Goal: Transaction & Acquisition: Purchase product/service

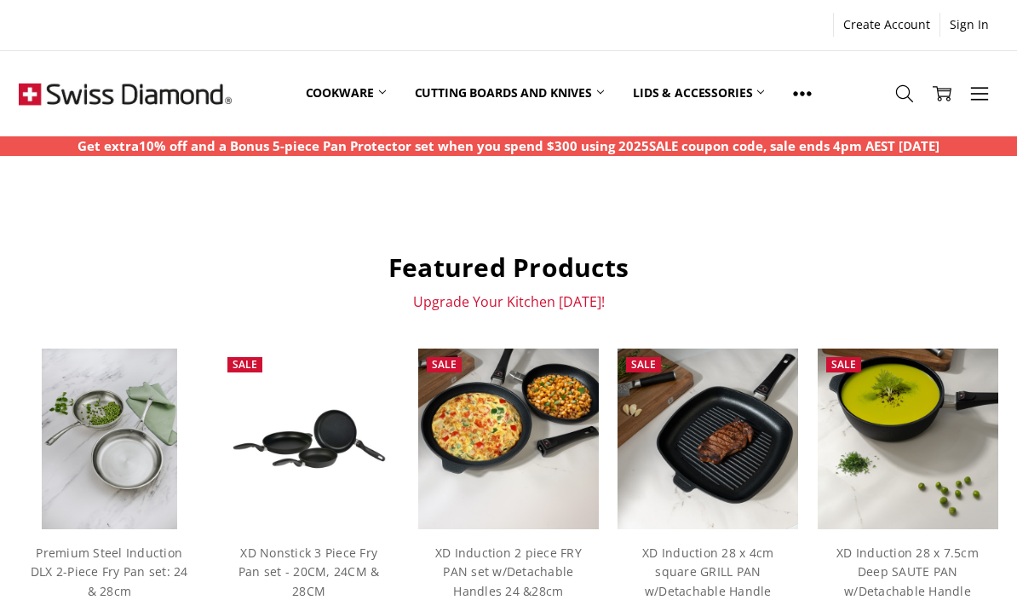
click at [346, 93] on link "Cookware" at bounding box center [345, 93] width 109 height 76
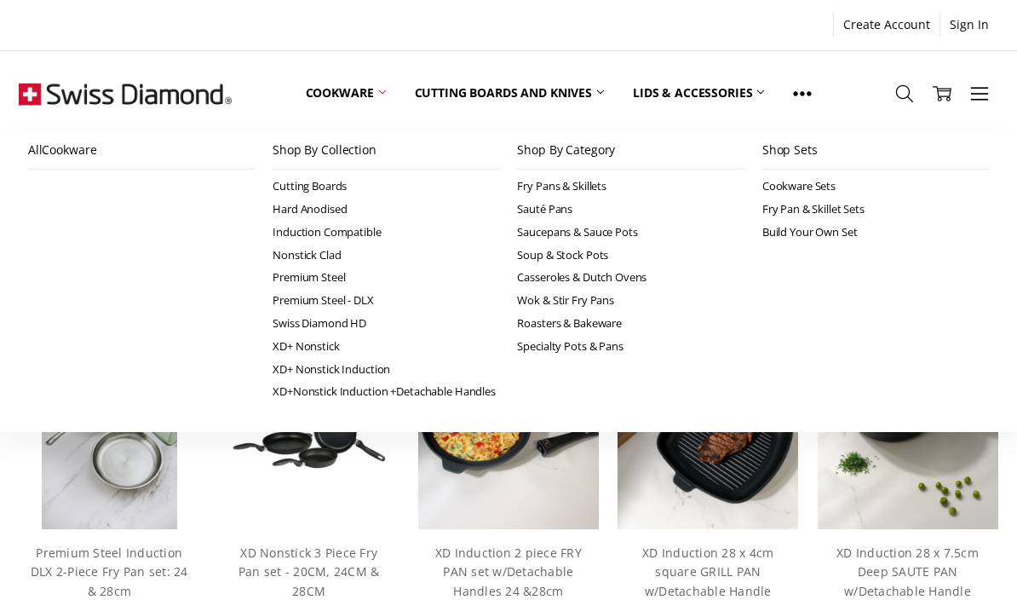
click at [366, 226] on link "Induction Compatible" at bounding box center [386, 232] width 227 height 23
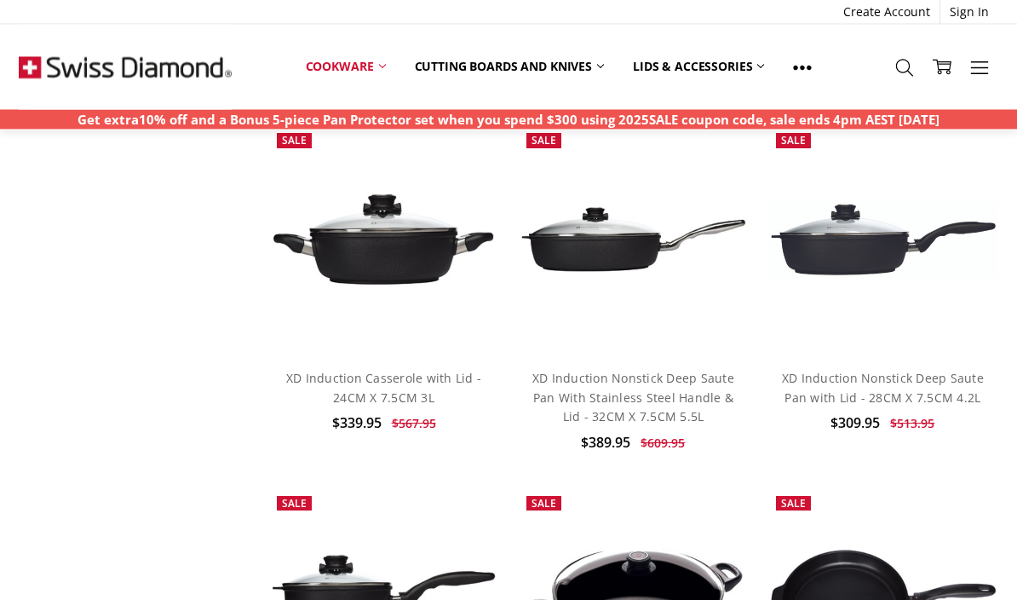
scroll to position [2297, 0]
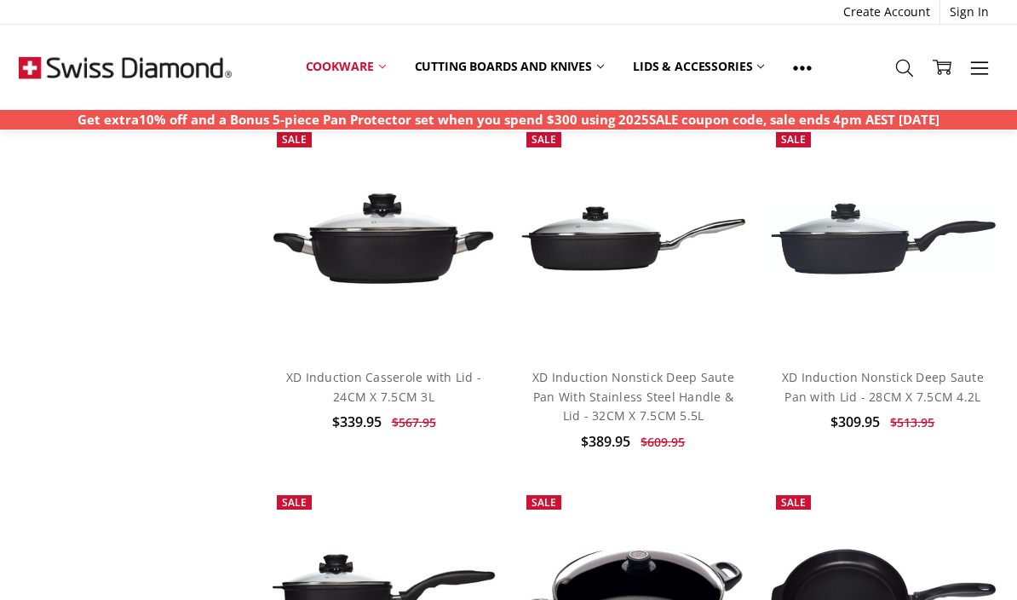
click at [669, 373] on link "XD Induction Nonstick Deep Saute Pan With Stainless Steel Handle & Lid - 32CM X…" at bounding box center [634, 396] width 202 height 55
